Goal: Check status

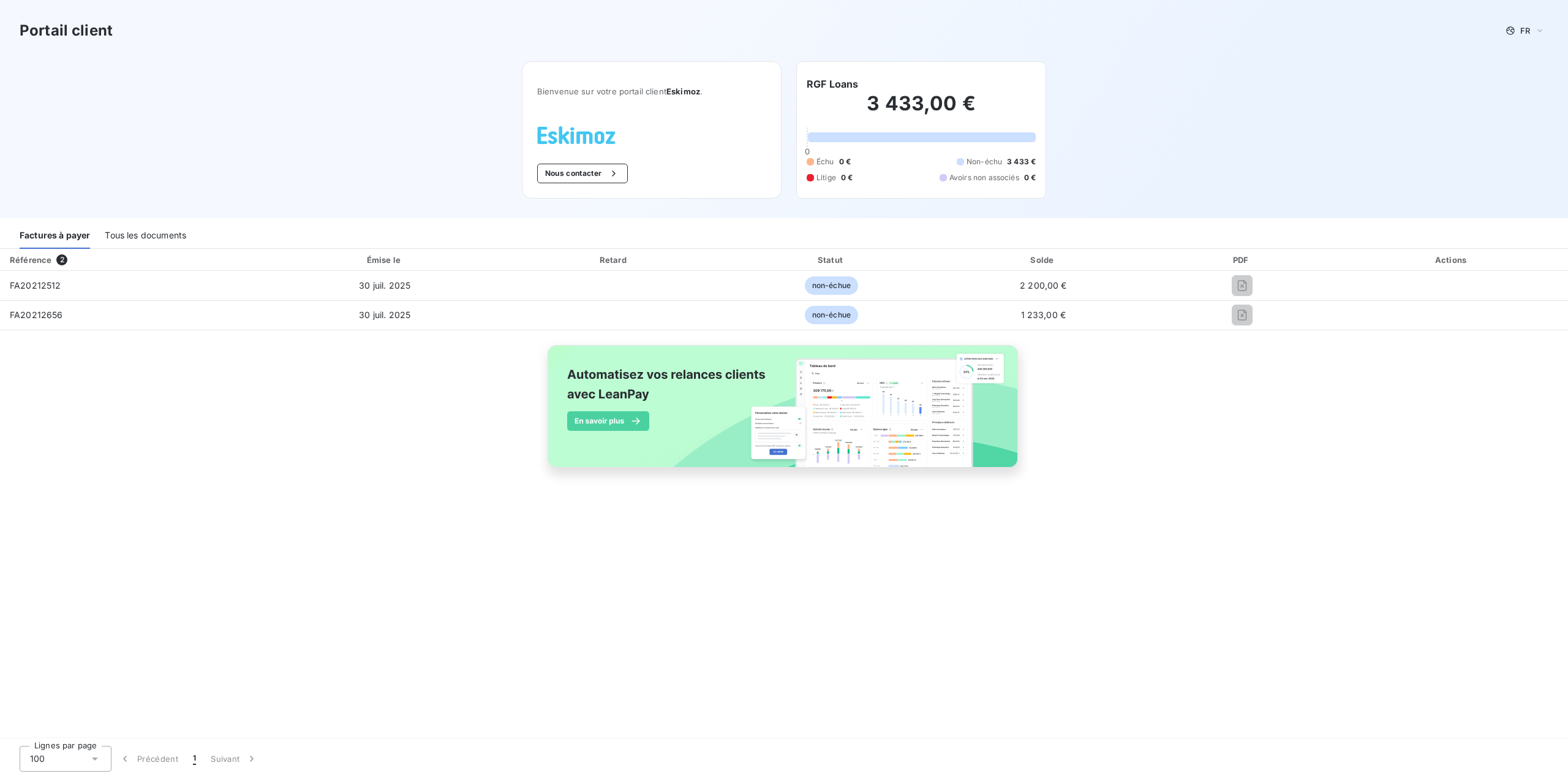
click at [1206, 574] on div "Référence 2 Émise le Retard Statut Solde PDF Actions FA20212512 [DATE] non-échu…" at bounding box center [784, 494] width 1568 height 491
click at [121, 231] on div "Tous les documents" at bounding box center [145, 236] width 81 height 26
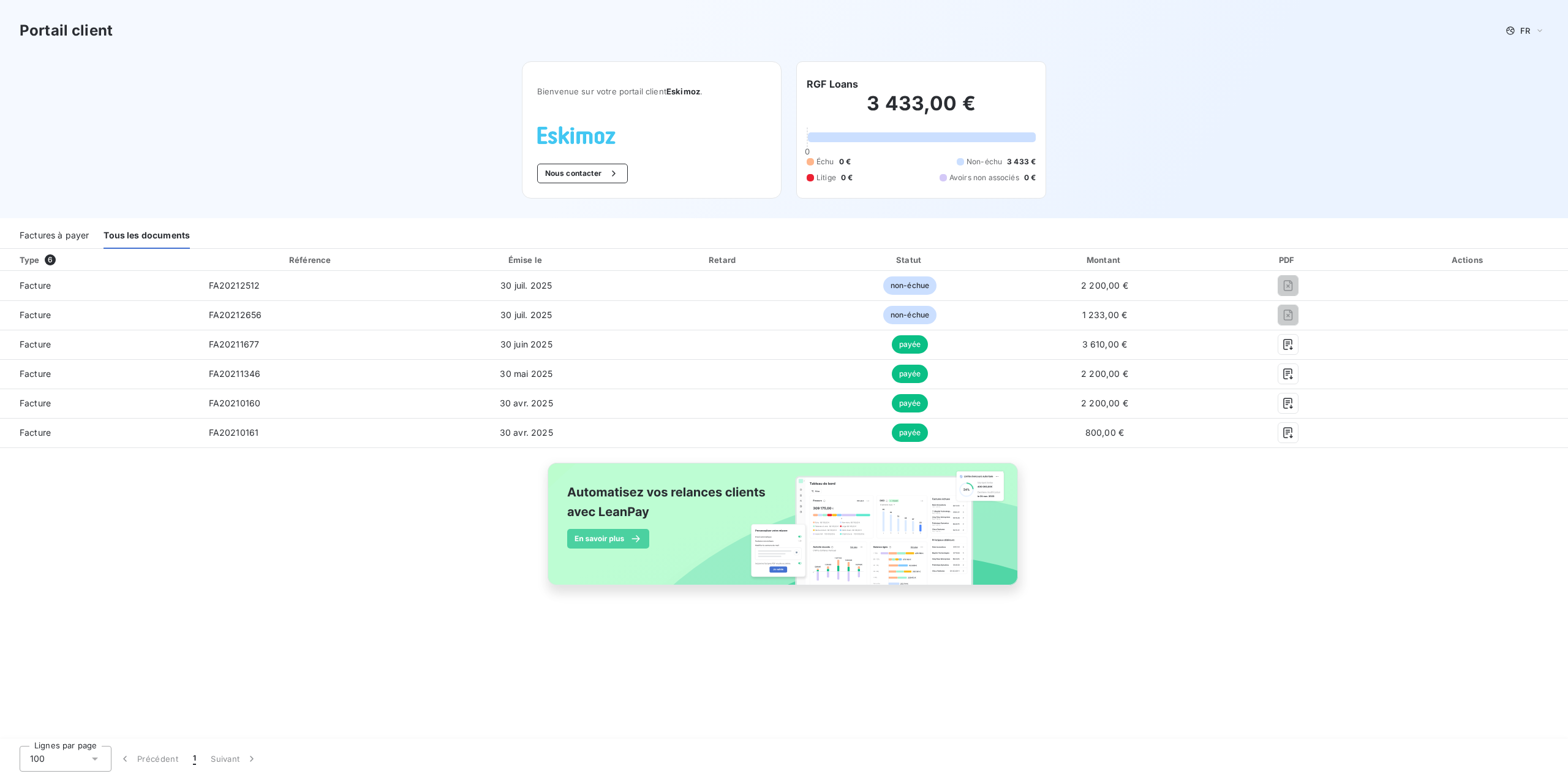
click at [595, 676] on div "Type 6 Référence Émise le Retard Statut Montant PDF Actions Facture FA20212512 …" at bounding box center [784, 494] width 1568 height 491
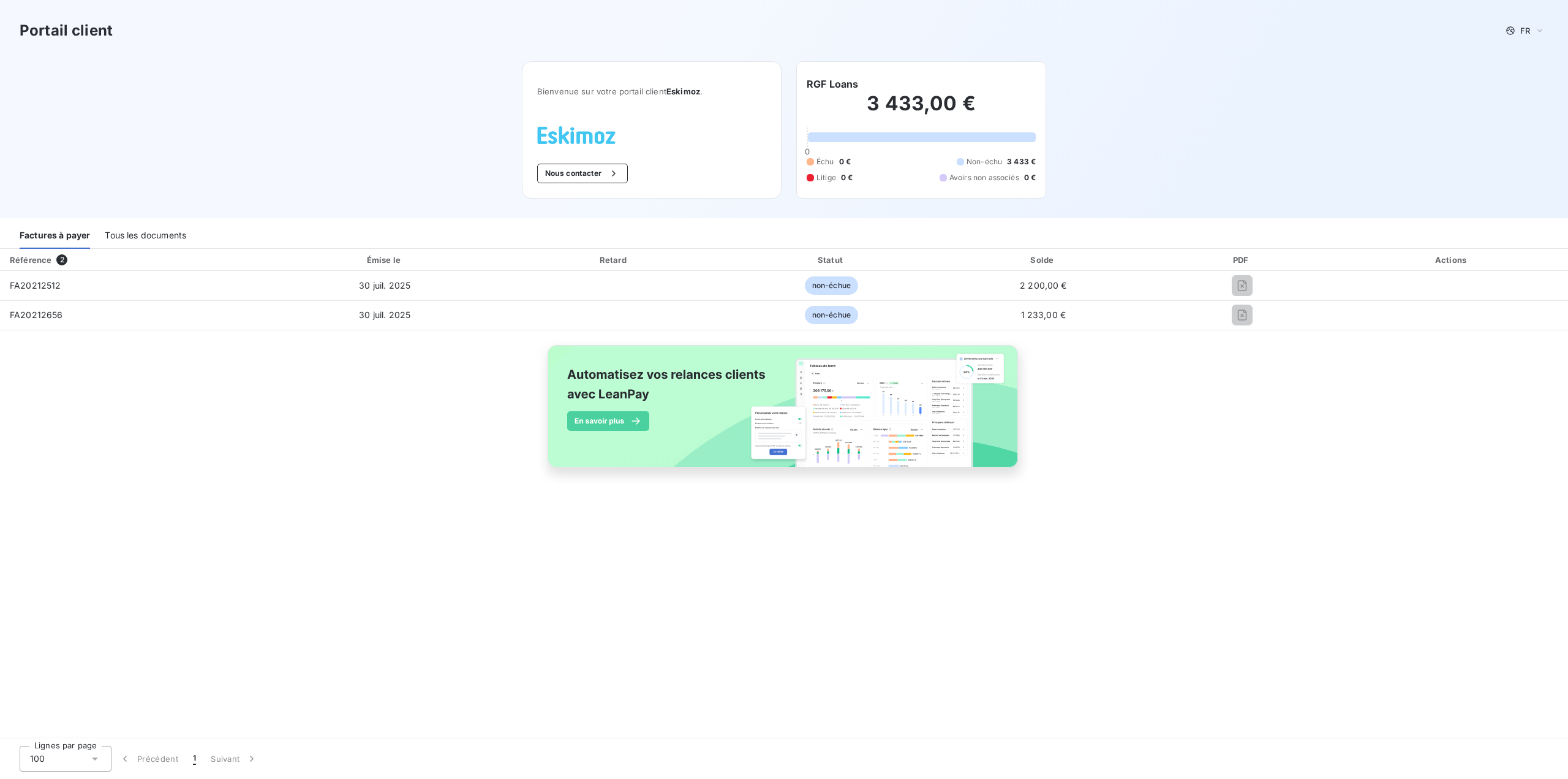
click at [157, 237] on div "Tous les documents" at bounding box center [145, 236] width 81 height 26
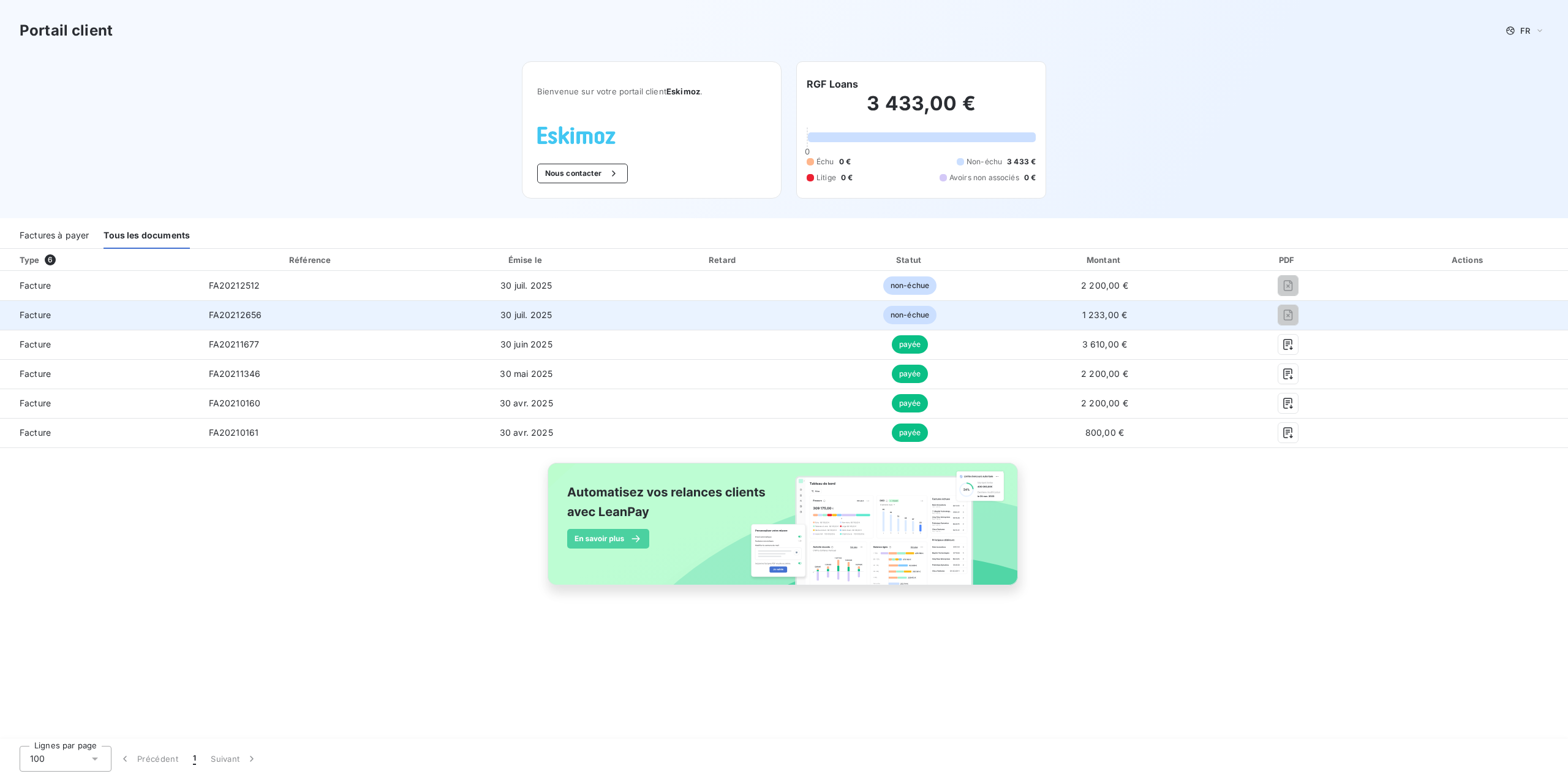
click at [884, 326] on td "non-échue" at bounding box center [910, 314] width 184 height 29
click at [895, 312] on span "non-échue" at bounding box center [910, 315] width 53 height 18
click at [56, 314] on span "Facture" at bounding box center [99, 315] width 180 height 12
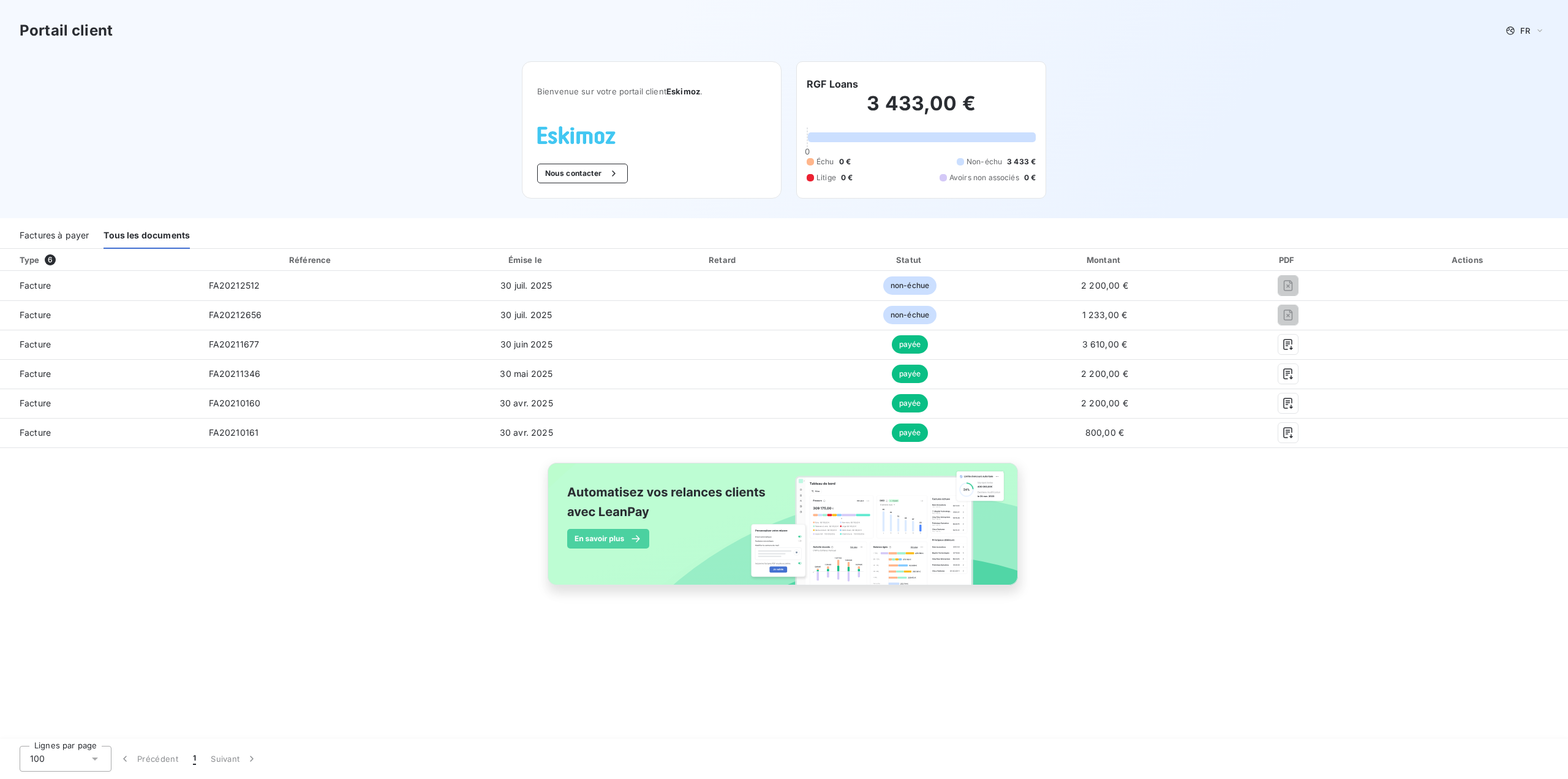
click at [58, 232] on div "Factures à payer" at bounding box center [54, 236] width 69 height 26
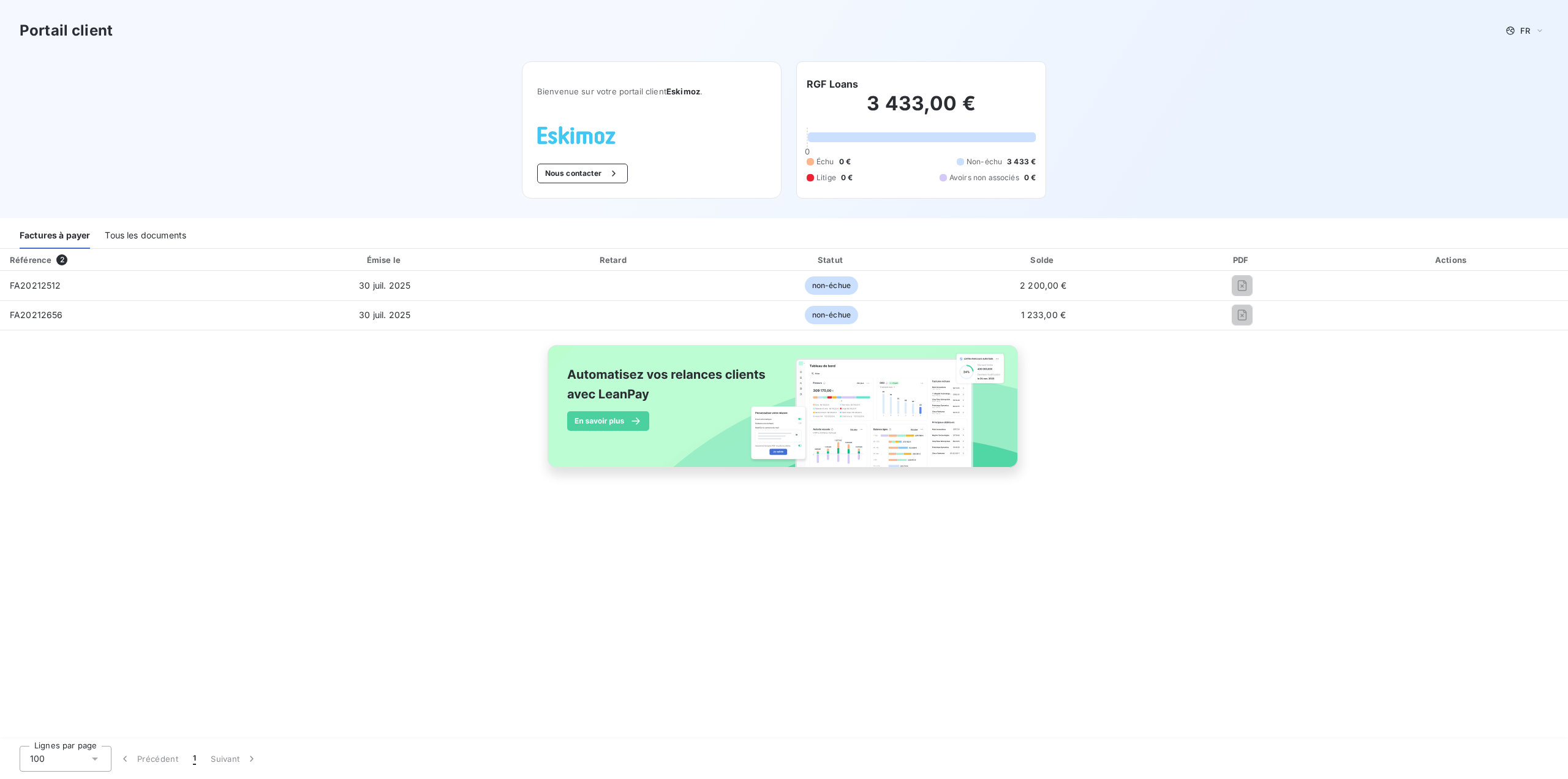
click at [1383, 63] on div "Portail client FR Bienvenue sur votre portail client Eskimoz . Nous contacter R…" at bounding box center [784, 109] width 1568 height 218
click at [601, 422] on img at bounding box center [784, 413] width 495 height 150
click at [598, 706] on div "Référence 2 Émise le Retard Statut Solde PDF Actions FA20212512 [DATE] non-échu…" at bounding box center [784, 494] width 1568 height 491
click at [154, 232] on div "Tous les documents" at bounding box center [145, 236] width 81 height 26
